Goal: Find specific page/section: Find specific page/section

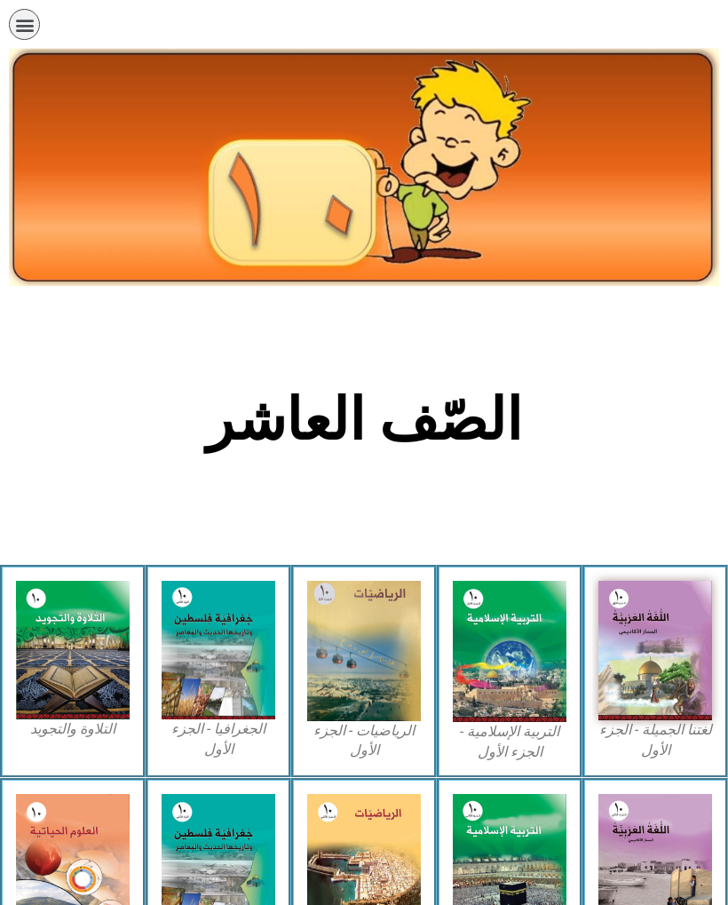
click at [638, 666] on img at bounding box center [655, 650] width 114 height 139
click at [661, 636] on img at bounding box center [655, 650] width 114 height 139
click at [651, 631] on img at bounding box center [655, 650] width 114 height 139
click at [635, 660] on img at bounding box center [655, 650] width 114 height 139
click at [618, 664] on img at bounding box center [655, 650] width 114 height 139
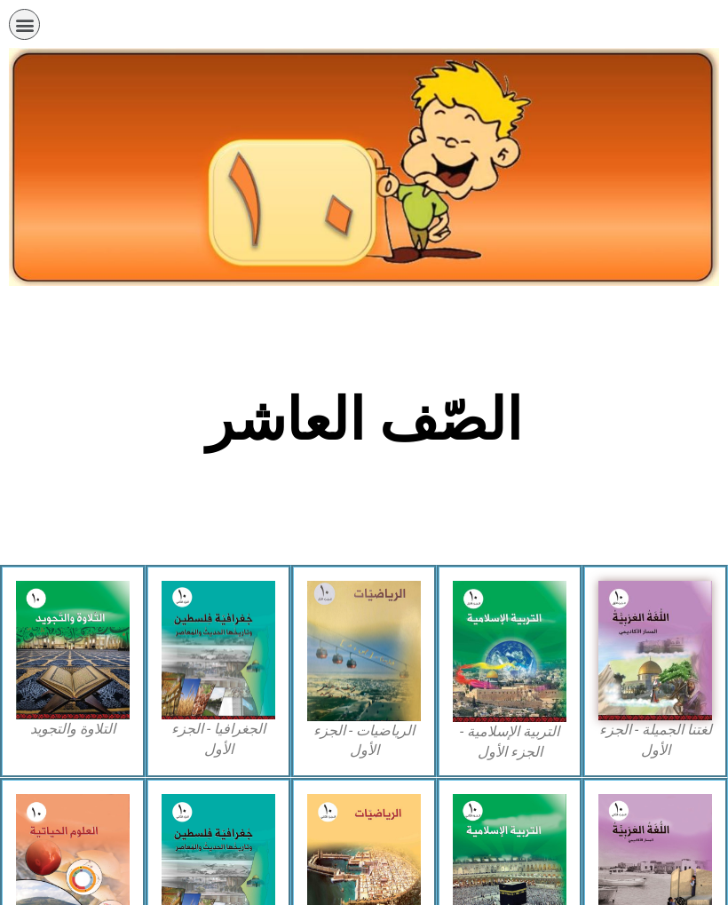
click at [665, 656] on img at bounding box center [655, 650] width 114 height 139
click at [645, 699] on img at bounding box center [655, 650] width 114 height 139
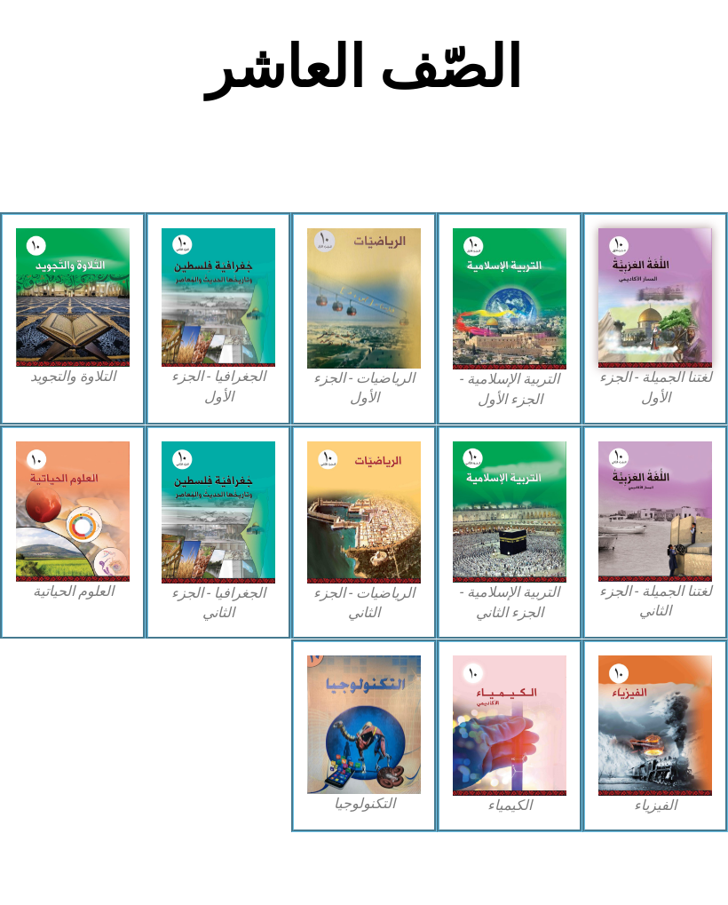
click at [660, 559] on img at bounding box center [655, 511] width 114 height 140
click at [676, 336] on img at bounding box center [655, 297] width 114 height 139
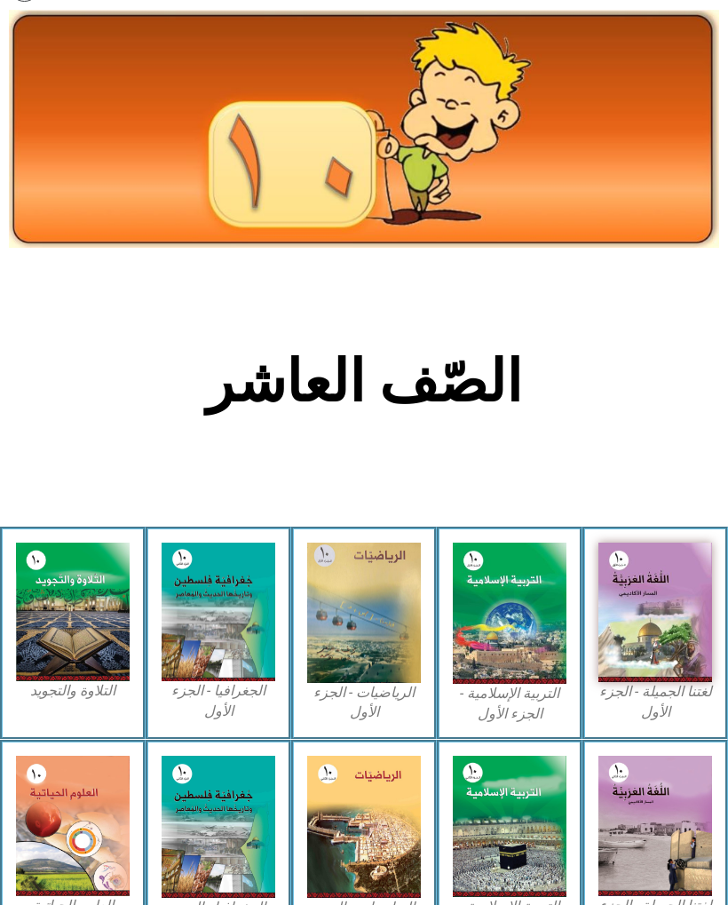
scroll to position [0, 0]
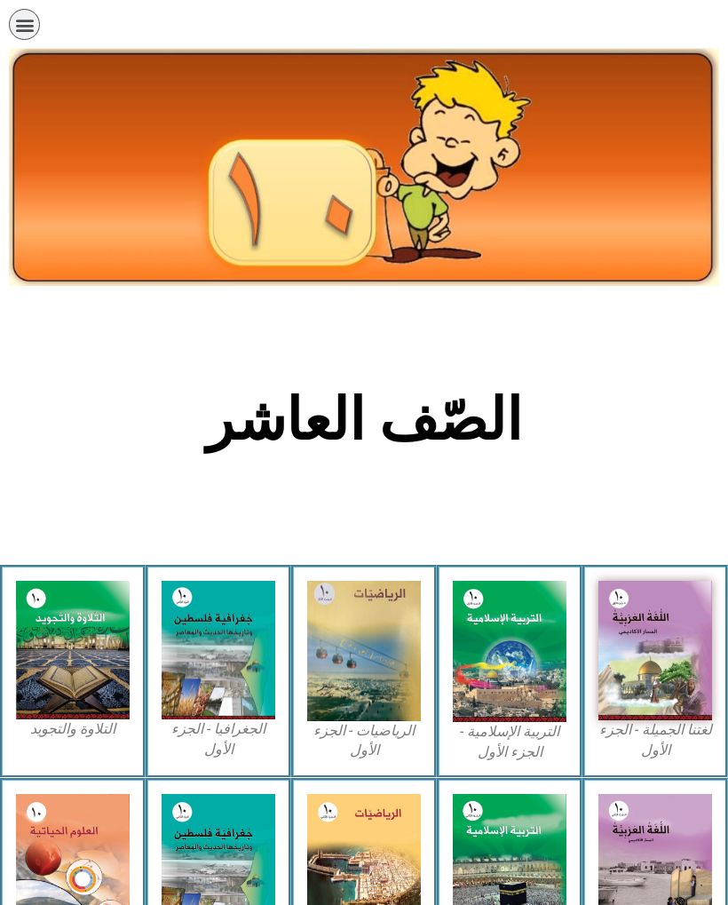
click at [644, 654] on img at bounding box center [655, 650] width 114 height 139
click at [688, 686] on img at bounding box center [655, 650] width 114 height 139
click at [31, 36] on div "תפריט" at bounding box center [24, 24] width 31 height 31
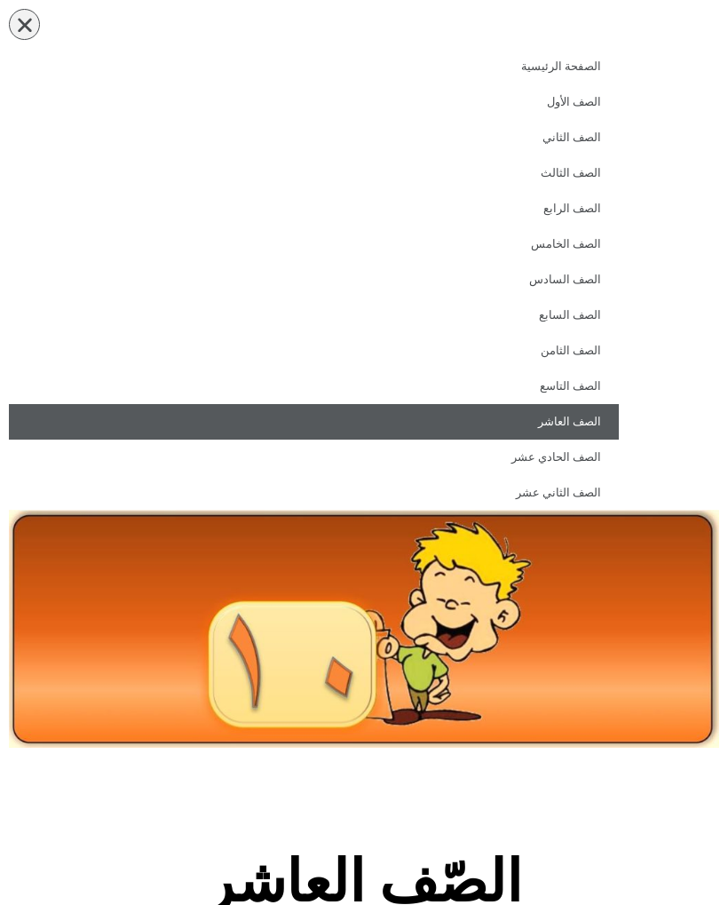
click at [19, 15] on icon "כפתור פתיחת תפריט" at bounding box center [25, 25] width 20 height 20
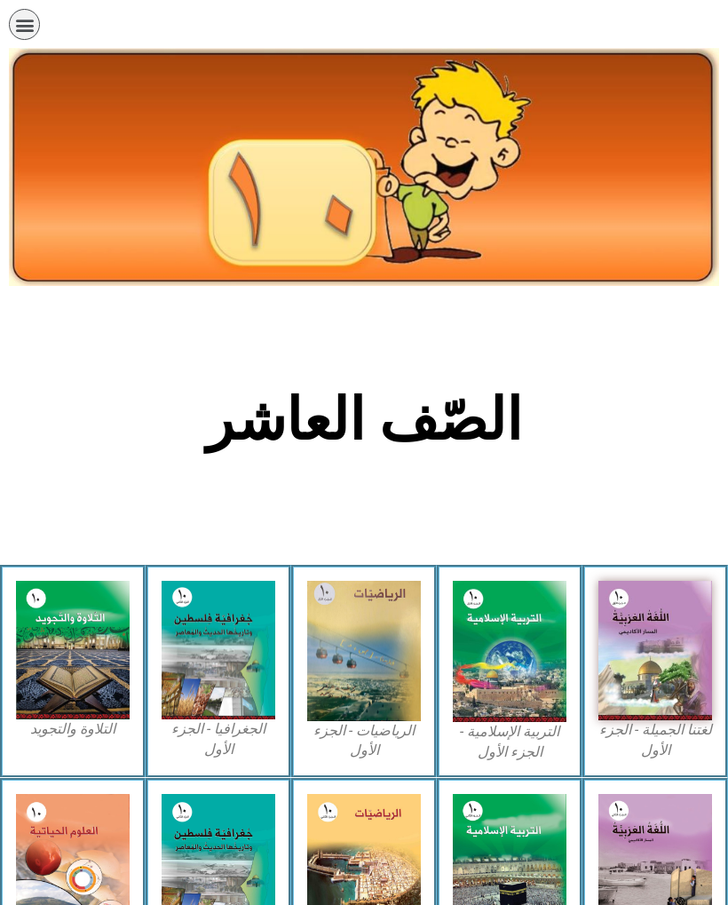
click at [676, 621] on img at bounding box center [655, 650] width 114 height 139
click at [692, 617] on img at bounding box center [655, 650] width 114 height 139
click at [683, 617] on img at bounding box center [655, 650] width 114 height 139
click at [685, 616] on img at bounding box center [655, 650] width 114 height 139
click at [682, 619] on img at bounding box center [655, 650] width 114 height 139
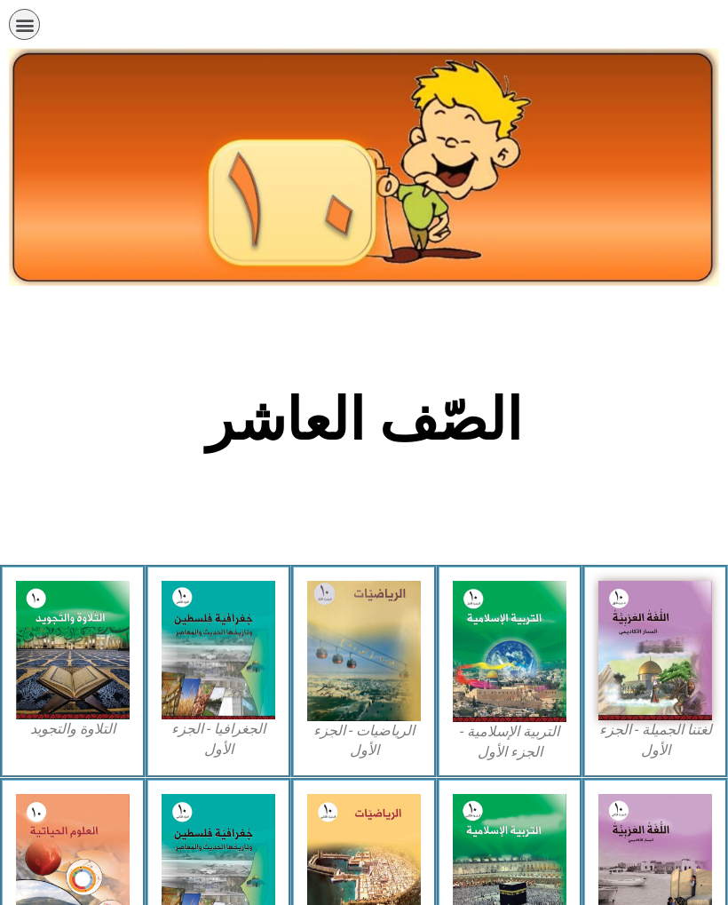
click at [684, 617] on img at bounding box center [655, 650] width 114 height 139
click at [688, 597] on img at bounding box center [655, 650] width 114 height 139
click at [676, 601] on img at bounding box center [655, 650] width 114 height 139
click at [678, 600] on img at bounding box center [655, 650] width 114 height 139
click at [675, 601] on img at bounding box center [655, 650] width 114 height 139
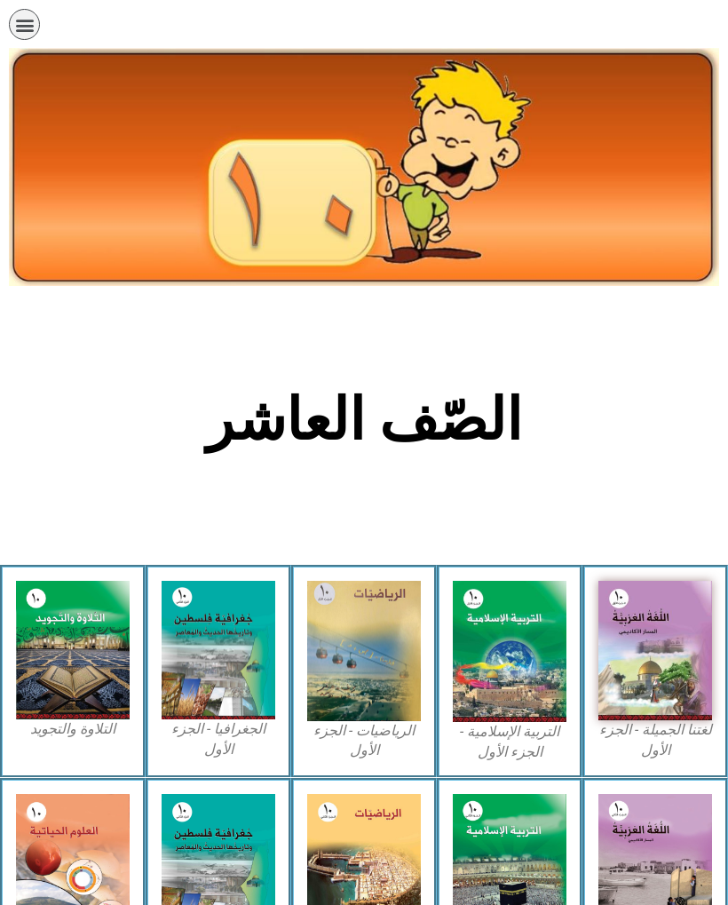
click at [671, 609] on img at bounding box center [655, 650] width 114 height 139
click at [672, 607] on img at bounding box center [655, 650] width 114 height 139
click at [673, 604] on img at bounding box center [655, 650] width 114 height 139
click at [671, 608] on img at bounding box center [655, 650] width 114 height 139
click at [669, 615] on img at bounding box center [655, 650] width 114 height 139
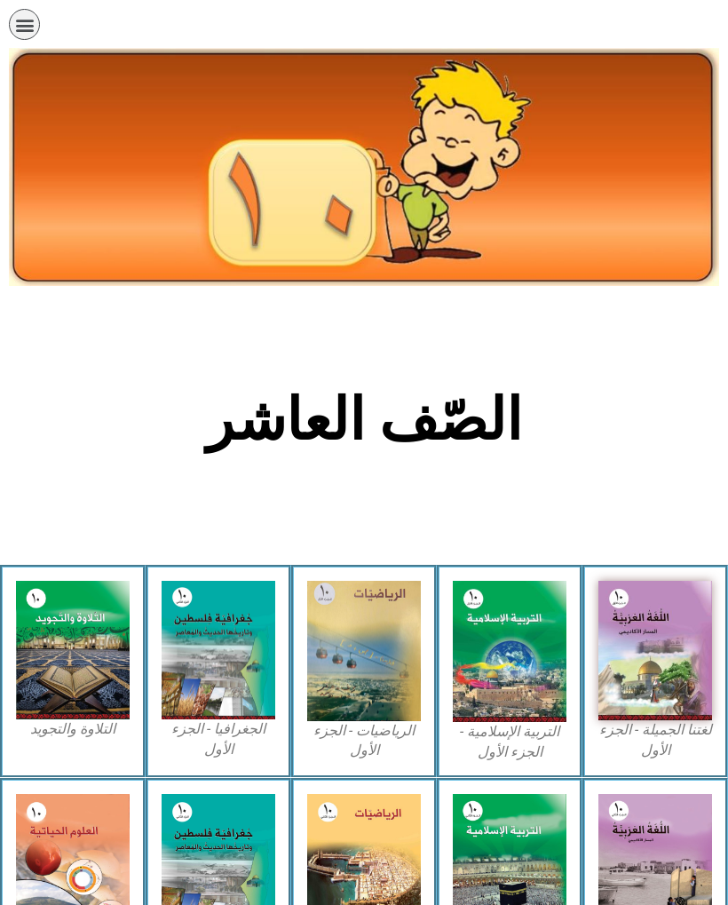
click at [669, 614] on img at bounding box center [655, 650] width 114 height 139
click at [28, 30] on icon "כפתור פתיחת תפריט" at bounding box center [25, 25] width 20 height 20
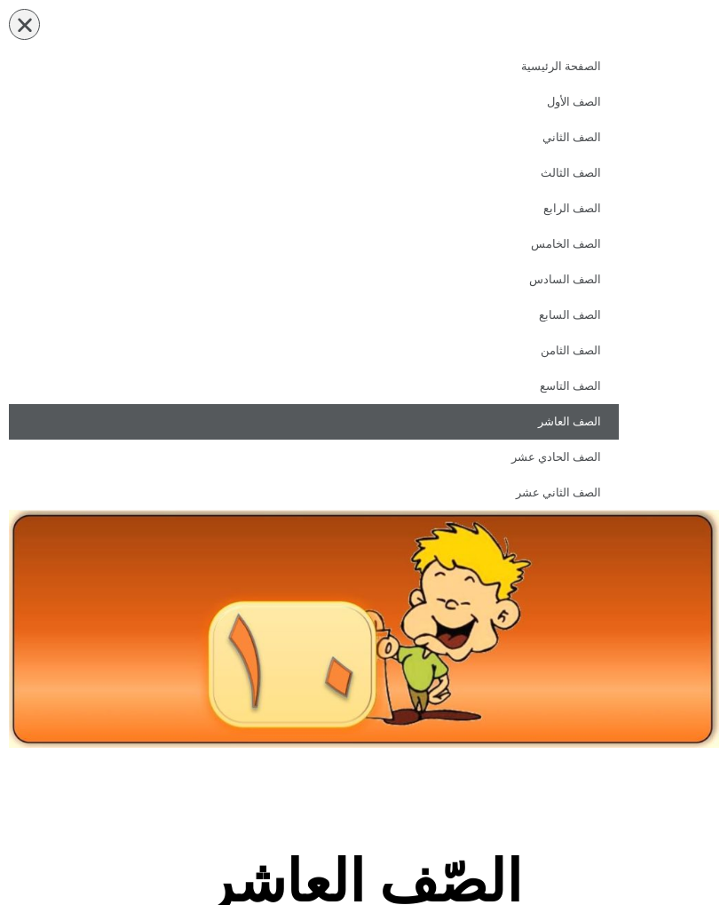
click at [668, 618] on img at bounding box center [364, 629] width 710 height 238
click at [667, 619] on img at bounding box center [364, 629] width 710 height 238
click at [608, 420] on link "الصف العاشر" at bounding box center [314, 422] width 610 height 36
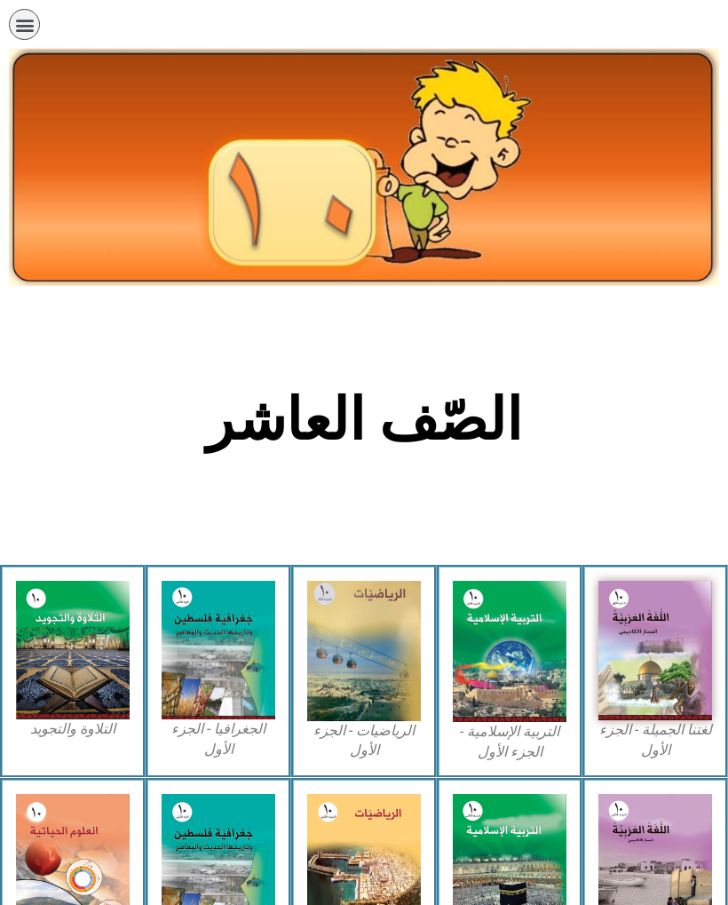
click at [565, 446] on h2 "الصّف العاشر" at bounding box center [364, 419] width 587 height 69
click at [574, 437] on h2 "الصّف العاشر" at bounding box center [364, 419] width 587 height 69
click at [644, 652] on img at bounding box center [655, 650] width 114 height 139
click at [655, 623] on img at bounding box center [655, 650] width 114 height 139
click at [602, 587] on img at bounding box center [655, 650] width 114 height 139
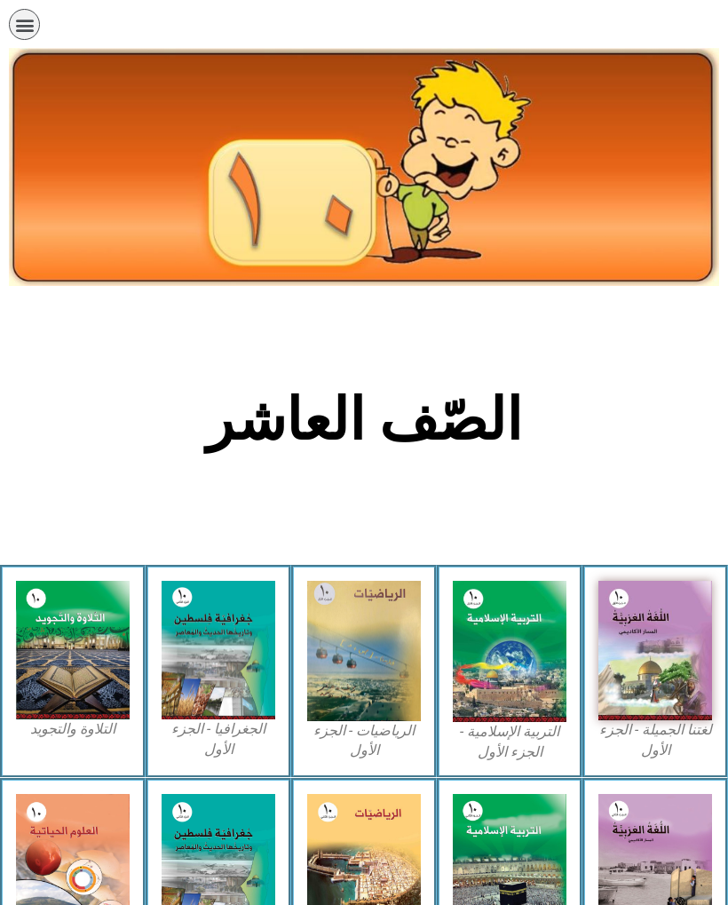
click at [609, 606] on img at bounding box center [655, 650] width 114 height 139
click at [628, 588] on img at bounding box center [655, 650] width 114 height 139
click at [620, 588] on img at bounding box center [655, 650] width 114 height 139
click at [621, 602] on img at bounding box center [655, 650] width 114 height 139
click at [651, 643] on img at bounding box center [655, 650] width 114 height 139
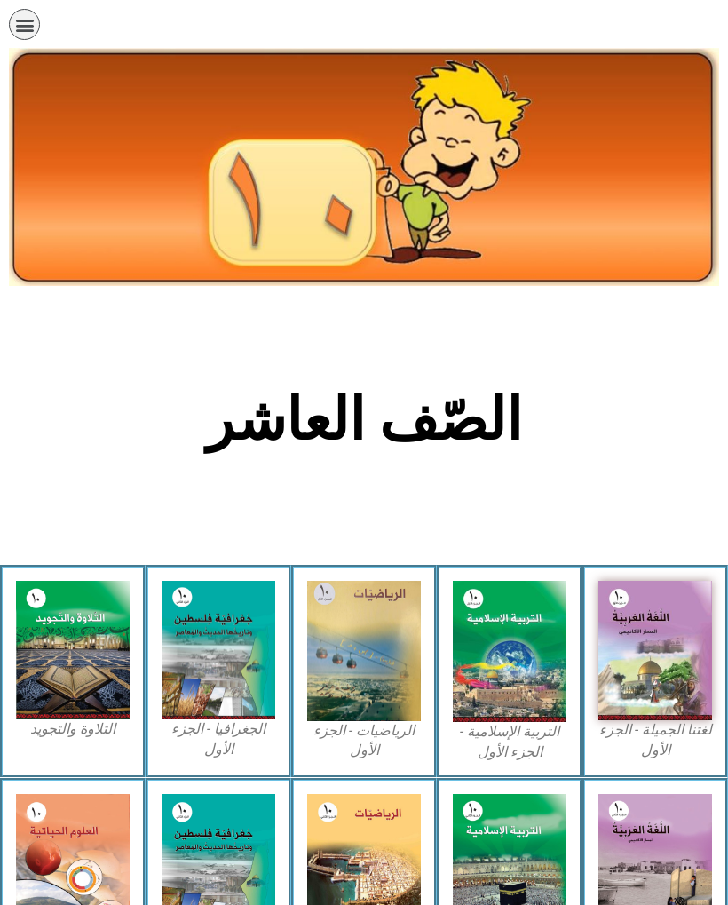
click at [654, 662] on img at bounding box center [655, 650] width 114 height 139
click at [666, 664] on img at bounding box center [655, 650] width 114 height 139
click at [678, 663] on img at bounding box center [655, 650] width 114 height 139
click at [660, 669] on img at bounding box center [655, 650] width 114 height 139
click at [658, 663] on img at bounding box center [655, 650] width 114 height 139
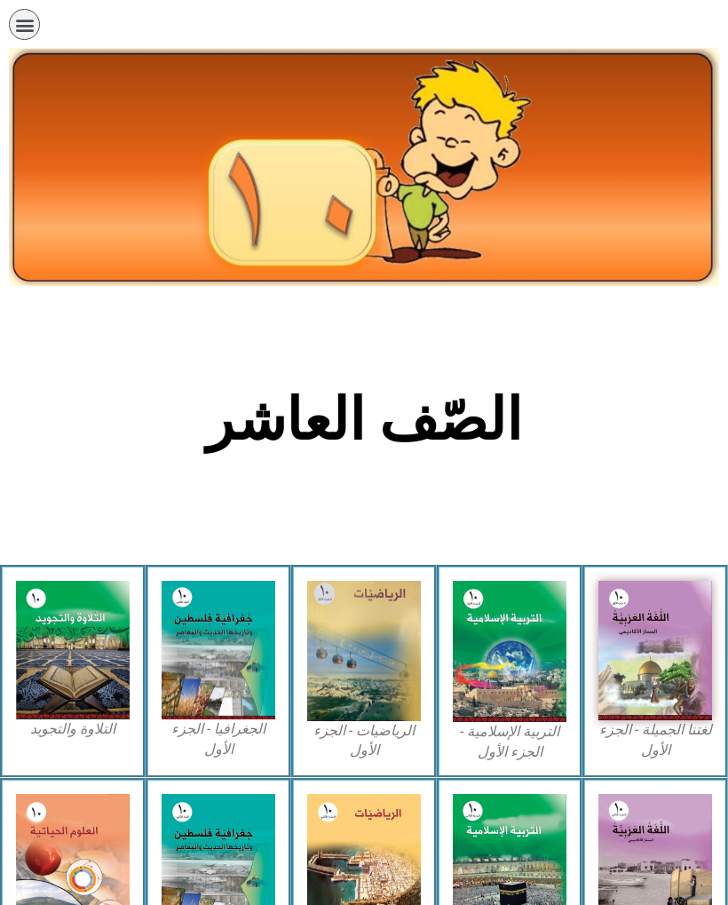
click at [653, 664] on img at bounding box center [655, 650] width 114 height 139
click at [652, 645] on img at bounding box center [655, 650] width 114 height 139
click at [658, 660] on img at bounding box center [655, 650] width 114 height 139
click at [653, 654] on img at bounding box center [655, 650] width 114 height 139
click at [661, 652] on img at bounding box center [655, 650] width 114 height 139
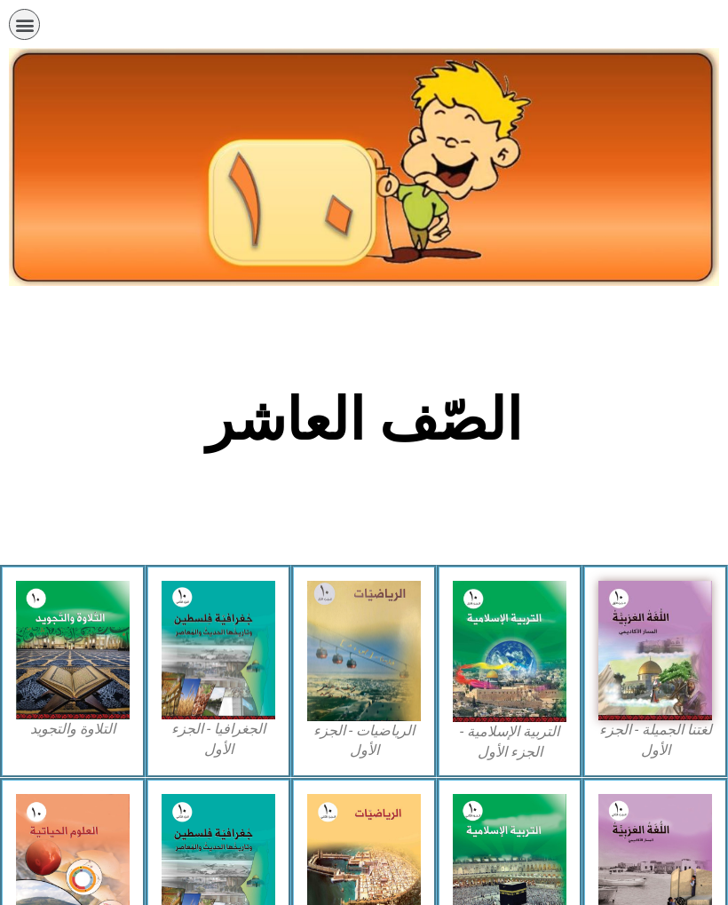
click at [630, 608] on img at bounding box center [655, 650] width 114 height 139
click at [660, 684] on img at bounding box center [655, 650] width 114 height 139
click at [679, 647] on img at bounding box center [655, 650] width 114 height 139
click at [673, 645] on img at bounding box center [655, 650] width 114 height 139
click at [688, 637] on img at bounding box center [655, 650] width 114 height 139
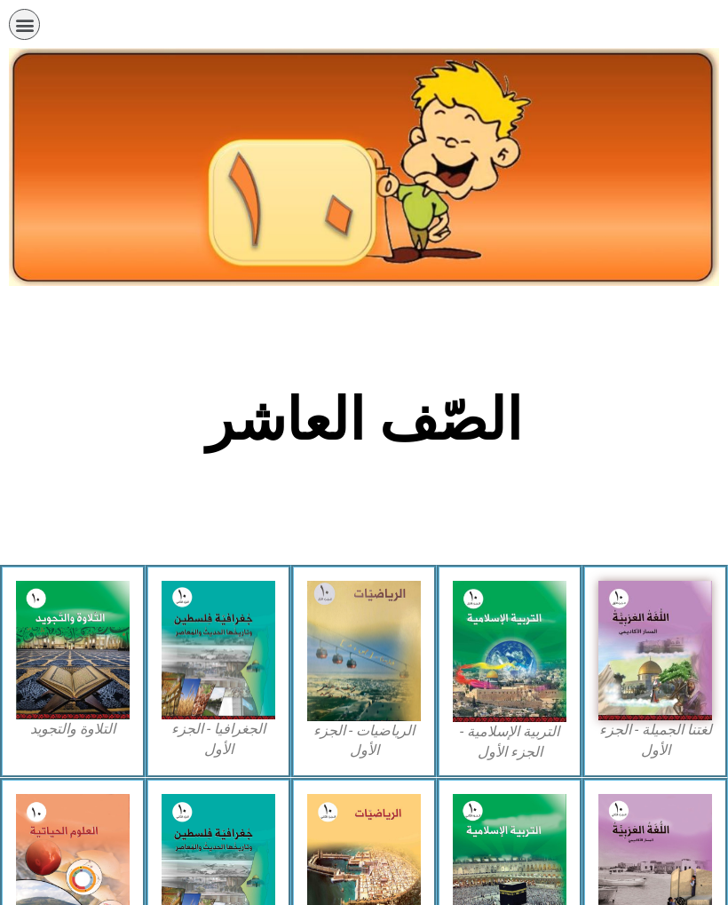
click at [655, 621] on img at bounding box center [655, 650] width 114 height 139
click at [643, 651] on img at bounding box center [655, 650] width 114 height 139
click at [639, 652] on img at bounding box center [655, 650] width 114 height 139
click at [660, 628] on img at bounding box center [655, 650] width 114 height 139
click at [660, 638] on img at bounding box center [655, 650] width 114 height 139
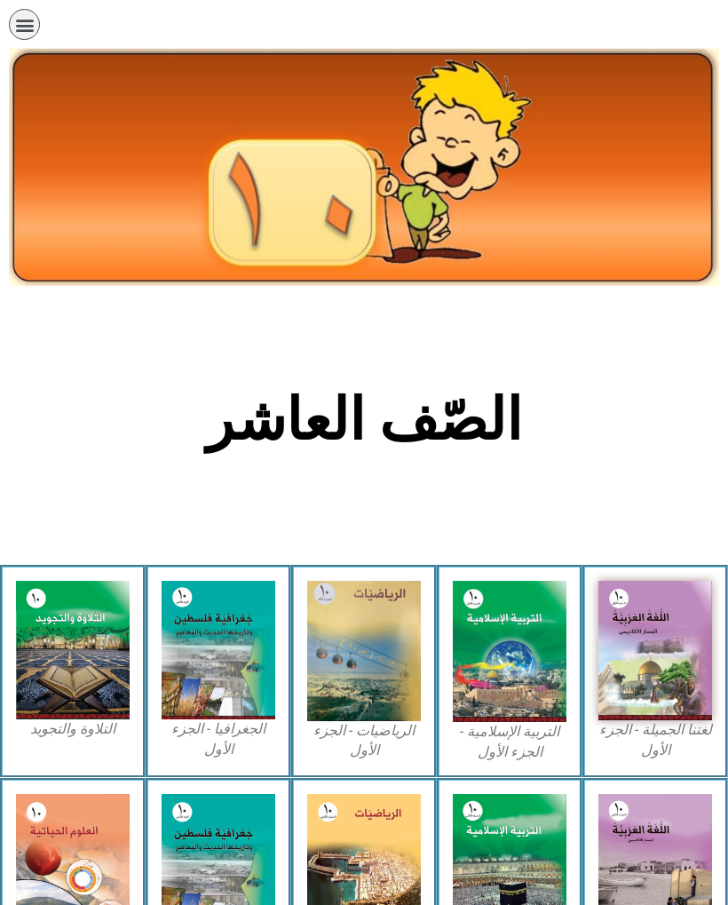
click at [662, 616] on img at bounding box center [655, 650] width 114 height 139
click at [649, 635] on img at bounding box center [655, 650] width 114 height 139
click at [658, 629] on img at bounding box center [655, 650] width 114 height 139
click at [665, 620] on img at bounding box center [655, 650] width 114 height 139
click at [660, 628] on img at bounding box center [655, 650] width 114 height 139
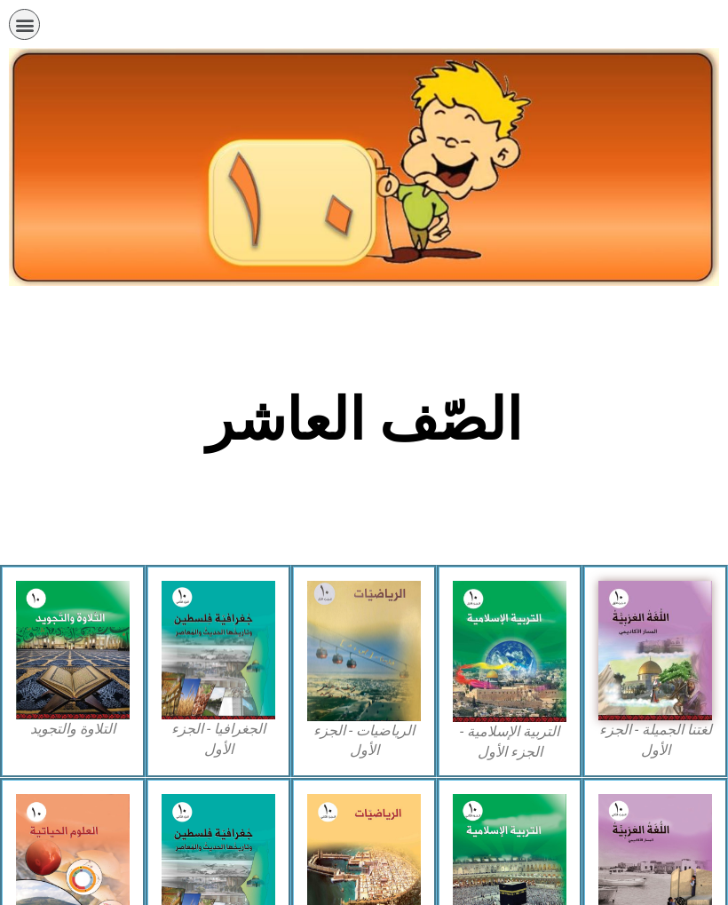
click at [700, 676] on img at bounding box center [655, 650] width 114 height 139
click at [648, 669] on img at bounding box center [655, 650] width 114 height 139
click at [652, 681] on img at bounding box center [655, 650] width 114 height 139
